Goal: Navigation & Orientation: Find specific page/section

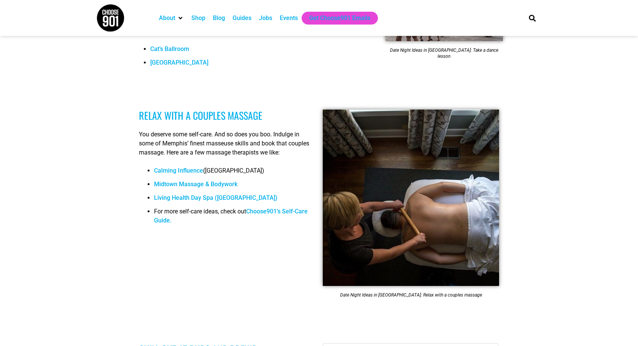
scroll to position [718, 0]
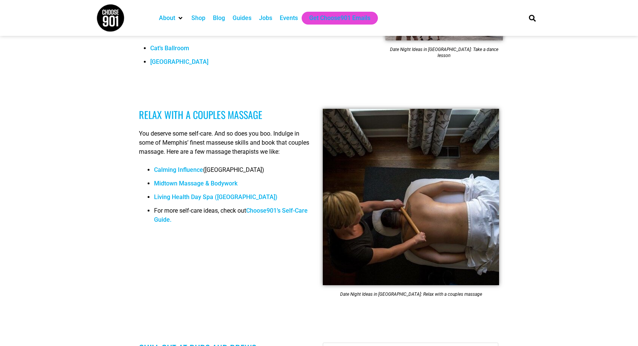
click at [186, 166] on link "Calming Influence" at bounding box center [178, 169] width 49 height 7
click at [212, 180] on link "Midtown Massage & Bodywork" at bounding box center [195, 183] width 83 height 7
click at [217, 193] on link "Living Health Day Spa (East Memphis)" at bounding box center [216, 196] width 124 height 7
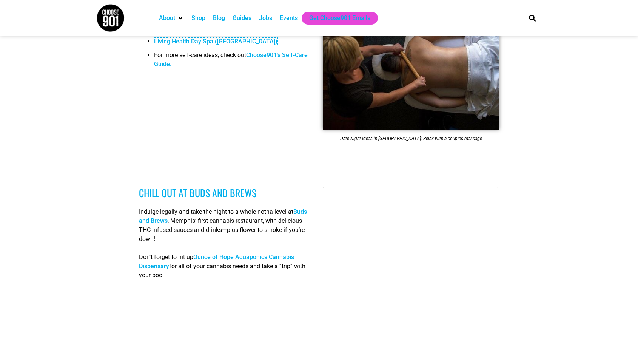
scroll to position [982, 0]
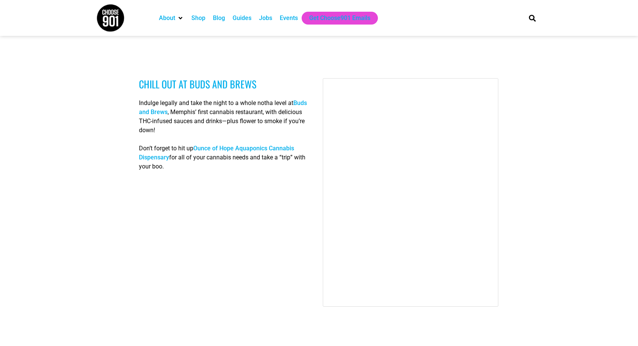
click at [274, 145] on link "Ounce of Hope Aquaponics Cannabis Dispensary" at bounding box center [216, 153] width 155 height 16
click at [198, 173] on div "Chill out at Buds and Brews Indulge legally and take the night to a whole notha…" at bounding box center [227, 194] width 184 height 241
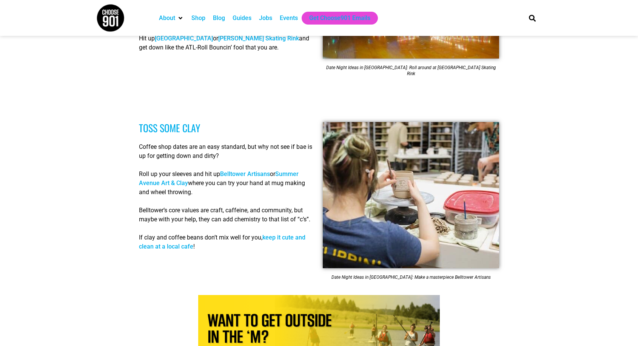
scroll to position [1398, 0]
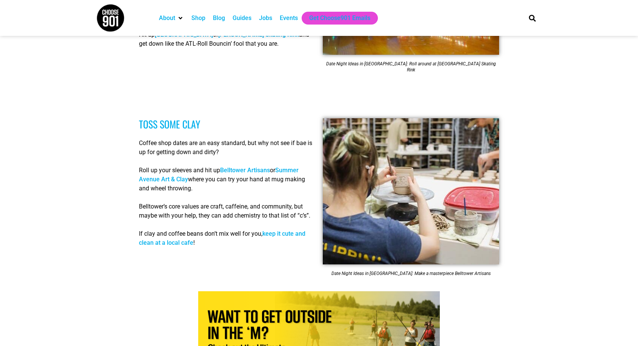
click at [255, 167] on link "Belltower Artisans" at bounding box center [245, 170] width 50 height 7
click at [185, 167] on link "Summer Avenue Art & Clay" at bounding box center [219, 175] width 160 height 16
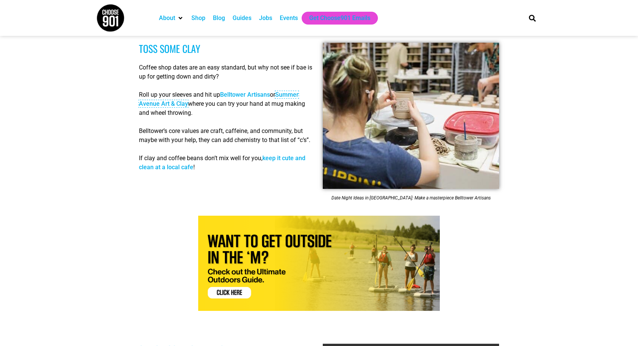
scroll to position [1511, 0]
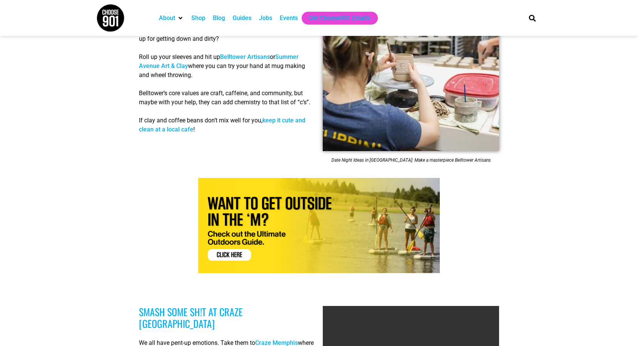
click at [176, 117] on link "keep it cute and clean at a local cafe" at bounding box center [222, 125] width 167 height 16
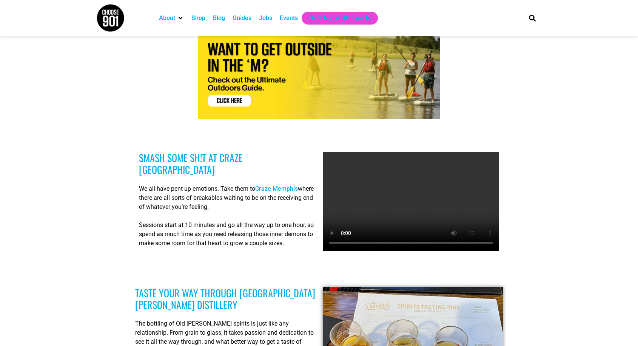
scroll to position [1700, 0]
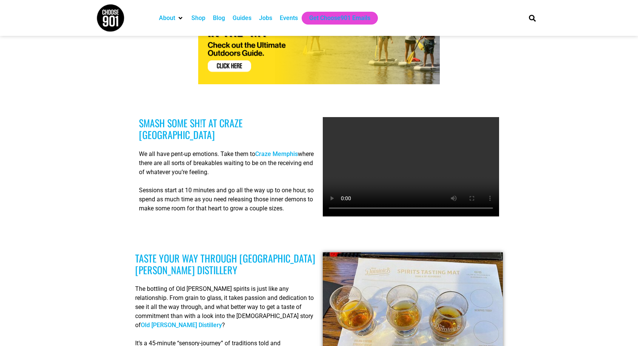
click at [264, 150] on link "Craze Memphis" at bounding box center [276, 153] width 43 height 7
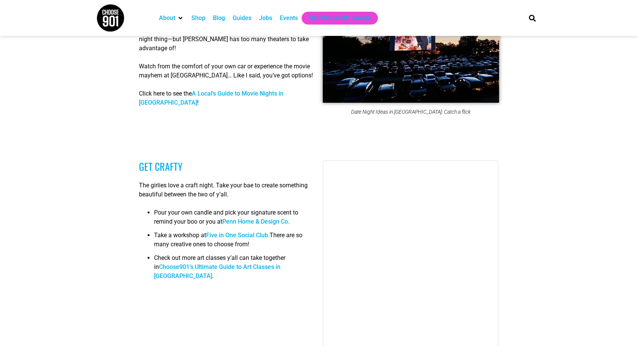
scroll to position [2380, 0]
click at [258, 217] on link "Penn Home & Design Co." at bounding box center [255, 220] width 67 height 7
click at [241, 231] on link "Five in One Social Club." at bounding box center [237, 234] width 63 height 7
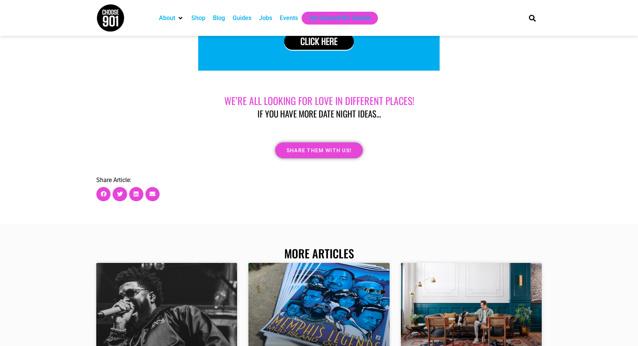
scroll to position [4155, 0]
